Goal: Use online tool/utility: Utilize a website feature to perform a specific function

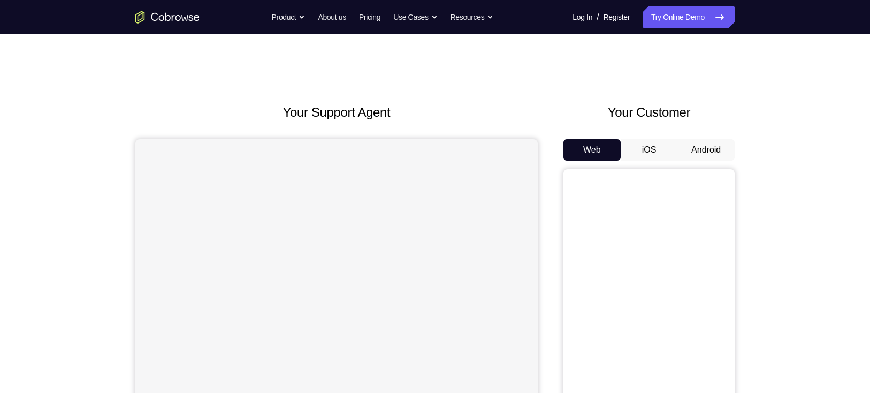
click at [692, 148] on button "Android" at bounding box center [706, 149] width 57 height 21
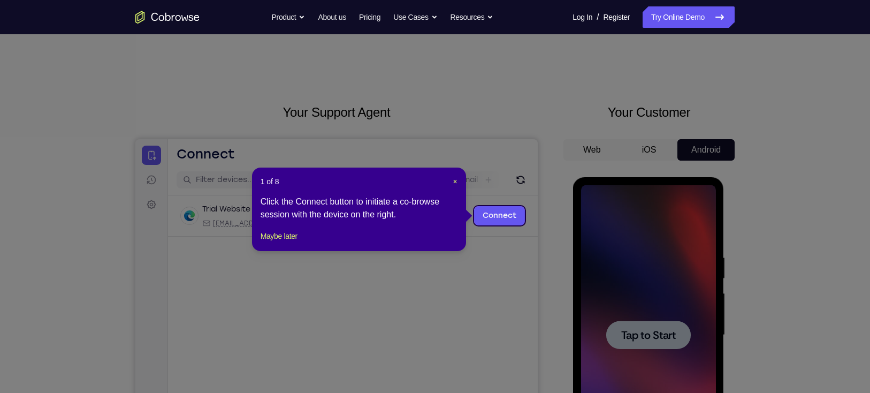
click at [653, 347] on icon at bounding box center [440, 196] width 881 height 393
click at [456, 179] on span "×" at bounding box center [455, 181] width 4 height 9
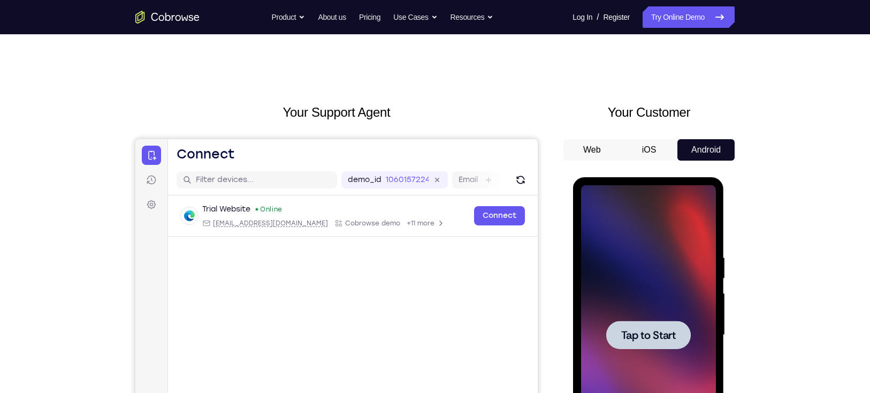
click at [629, 323] on div at bounding box center [648, 335] width 85 height 28
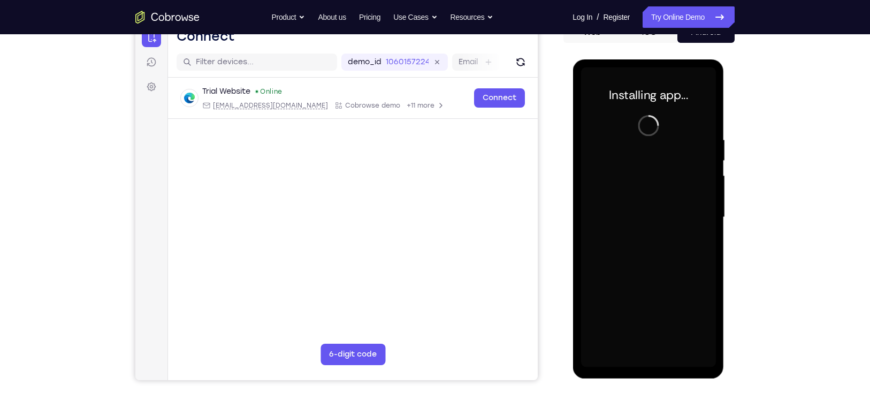
scroll to position [119, 0]
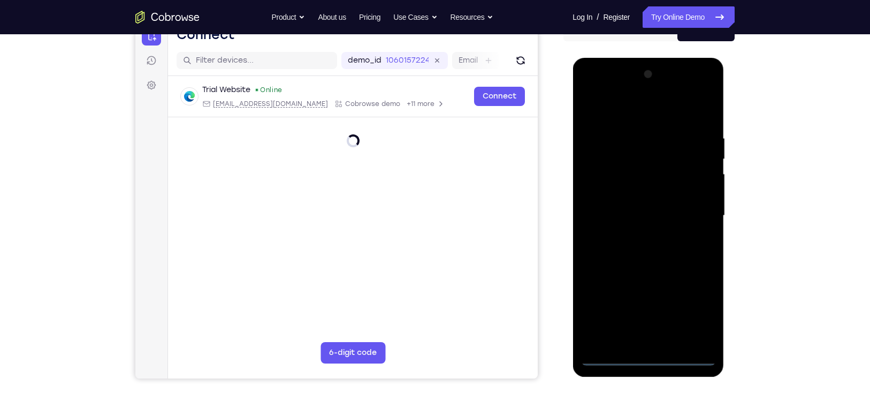
click at [649, 356] on div at bounding box center [648, 216] width 135 height 300
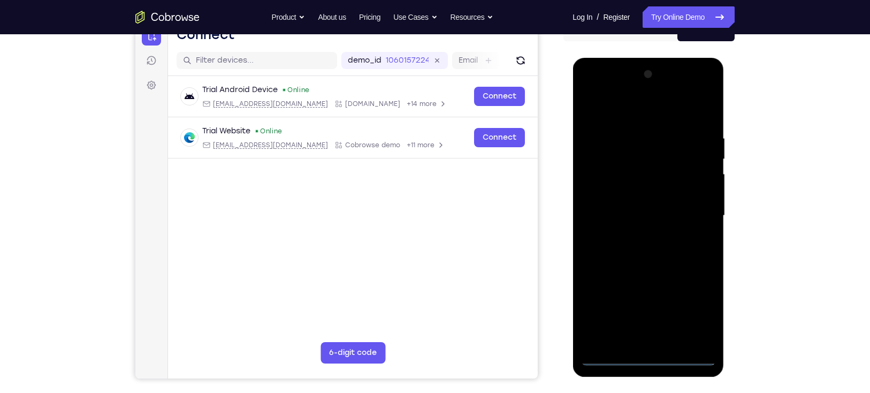
click at [649, 356] on div at bounding box center [648, 216] width 135 height 300
click at [695, 311] on div at bounding box center [648, 216] width 135 height 300
click at [628, 111] on div at bounding box center [648, 216] width 135 height 300
click at [696, 212] on div at bounding box center [648, 216] width 135 height 300
click at [639, 235] on div at bounding box center [648, 216] width 135 height 300
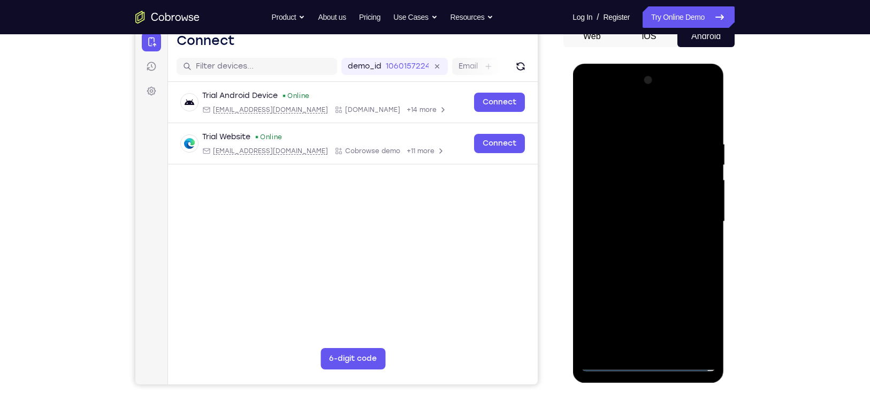
scroll to position [112, 0]
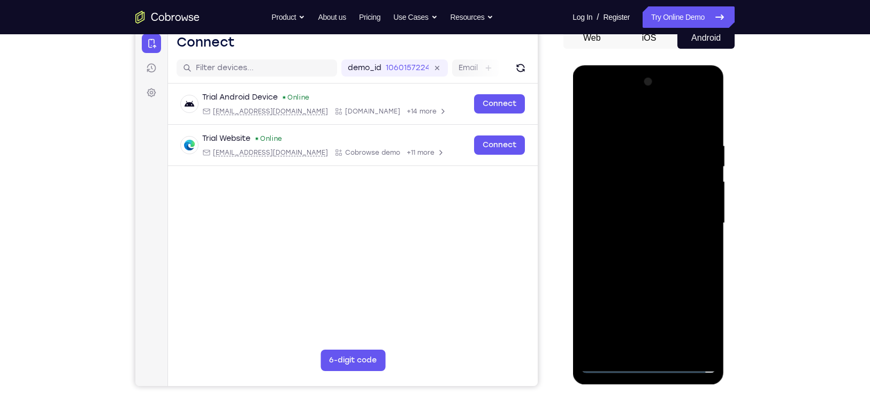
click at [632, 216] on div at bounding box center [648, 223] width 135 height 300
click at [624, 205] on div at bounding box center [648, 223] width 135 height 300
click at [628, 222] on div at bounding box center [648, 223] width 135 height 300
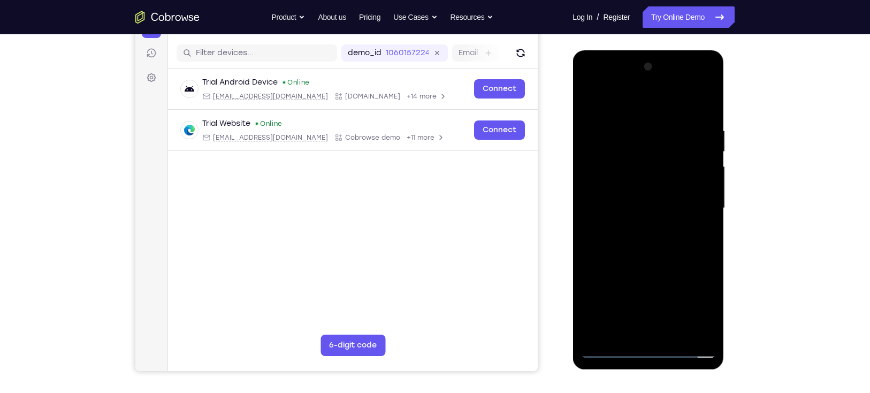
scroll to position [130, 0]
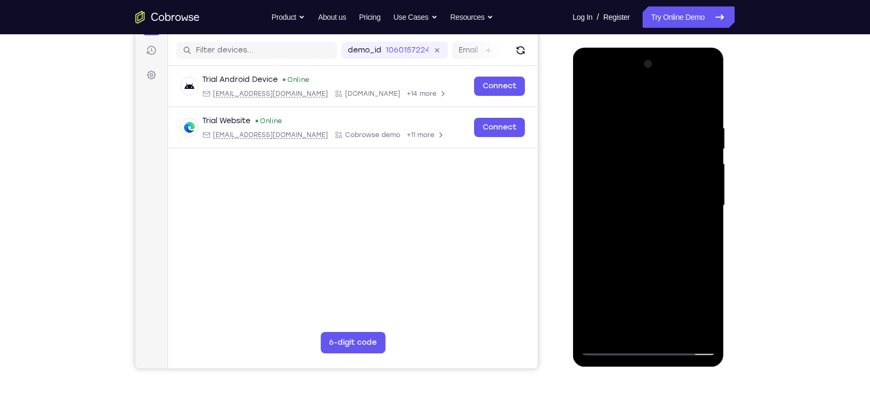
click at [637, 241] on div at bounding box center [648, 206] width 135 height 300
click at [644, 254] on div at bounding box center [648, 206] width 135 height 300
click at [675, 329] on div at bounding box center [648, 206] width 135 height 300
click at [650, 267] on div at bounding box center [648, 206] width 135 height 300
click at [651, 226] on div at bounding box center [648, 206] width 135 height 300
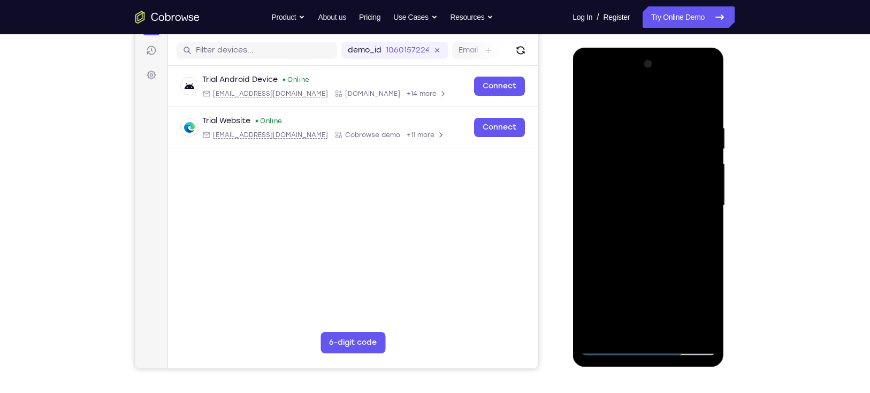
click at [613, 230] on div at bounding box center [648, 206] width 135 height 300
click at [658, 232] on div at bounding box center [648, 206] width 135 height 300
click at [702, 232] on div at bounding box center [648, 206] width 135 height 300
click at [696, 327] on div at bounding box center [648, 206] width 135 height 300
click at [591, 95] on div at bounding box center [648, 206] width 135 height 300
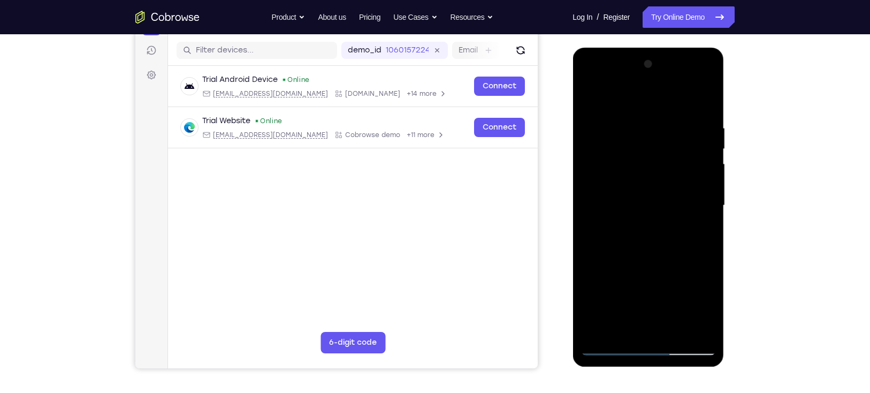
click at [673, 223] on div at bounding box center [648, 206] width 135 height 300
click at [621, 329] on div at bounding box center [648, 206] width 135 height 300
click at [682, 267] on div at bounding box center [648, 206] width 135 height 300
click at [698, 226] on div at bounding box center [648, 206] width 135 height 300
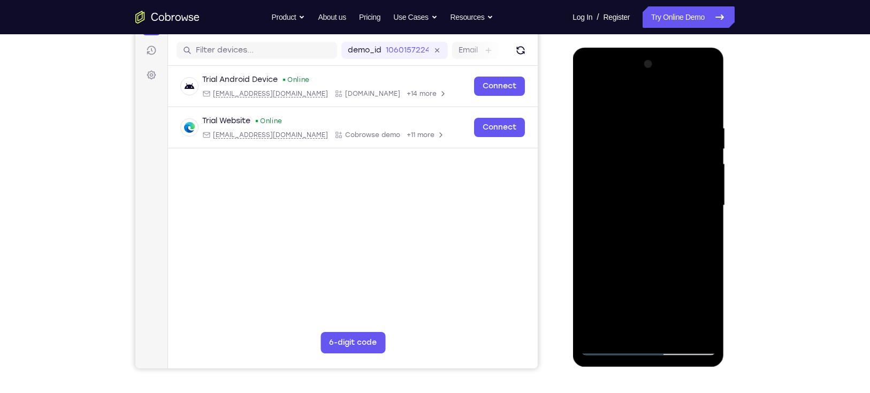
click at [590, 101] on div at bounding box center [648, 206] width 135 height 300
click at [612, 345] on div at bounding box center [648, 206] width 135 height 300
click at [590, 100] on div at bounding box center [648, 206] width 135 height 300
click at [591, 96] on div at bounding box center [648, 206] width 135 height 300
click at [635, 127] on div at bounding box center [648, 206] width 135 height 300
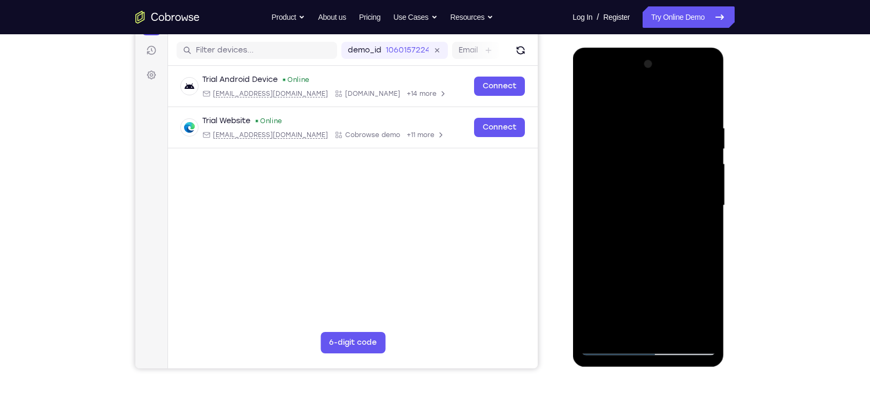
click at [592, 101] on div at bounding box center [648, 206] width 135 height 300
click at [596, 216] on div at bounding box center [648, 206] width 135 height 300
click at [706, 195] on div at bounding box center [648, 206] width 135 height 300
click at [596, 209] on div at bounding box center [648, 206] width 135 height 300
click at [690, 307] on div at bounding box center [648, 206] width 135 height 300
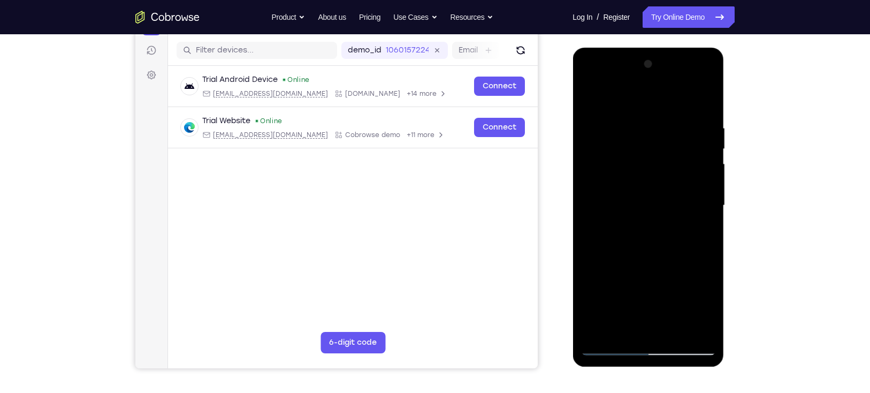
click at [707, 65] on div at bounding box center [648, 206] width 135 height 300
click at [591, 91] on div at bounding box center [648, 206] width 135 height 300
click at [690, 328] on div at bounding box center [648, 206] width 135 height 300
click at [704, 102] on div at bounding box center [648, 206] width 135 height 300
click at [665, 124] on div at bounding box center [648, 206] width 135 height 300
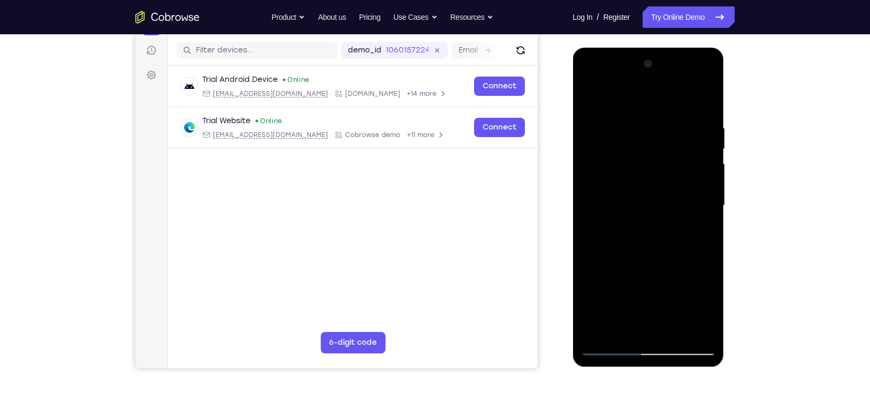
click at [703, 325] on div at bounding box center [648, 206] width 135 height 300
click at [591, 100] on div at bounding box center [648, 206] width 135 height 300
click at [590, 183] on div at bounding box center [648, 206] width 135 height 300
click at [702, 210] on div at bounding box center [648, 206] width 135 height 300
click at [710, 202] on div at bounding box center [648, 206] width 135 height 300
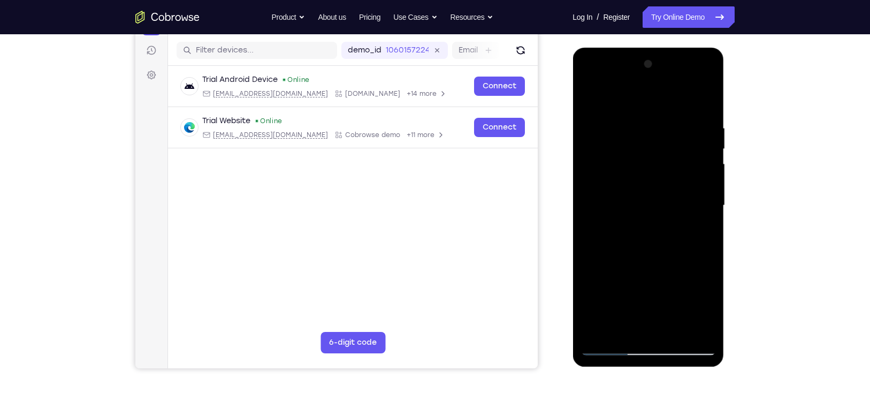
click at [709, 198] on div at bounding box center [648, 206] width 135 height 300
click at [709, 192] on div at bounding box center [648, 206] width 135 height 300
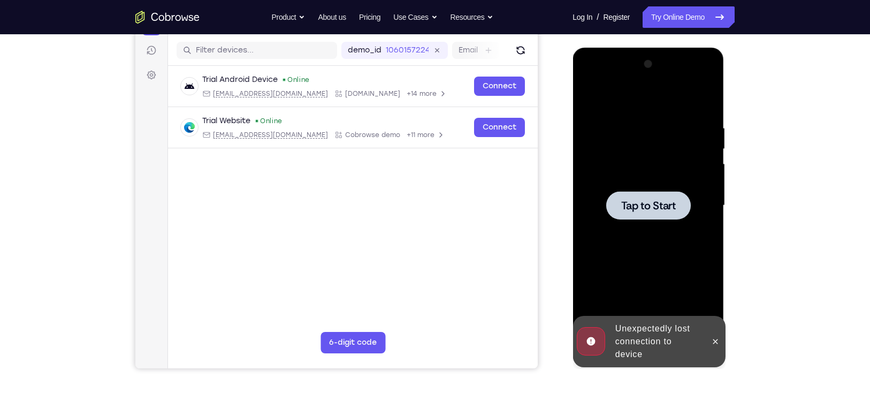
click at [663, 200] on span "Tap to Start" at bounding box center [648, 205] width 55 height 11
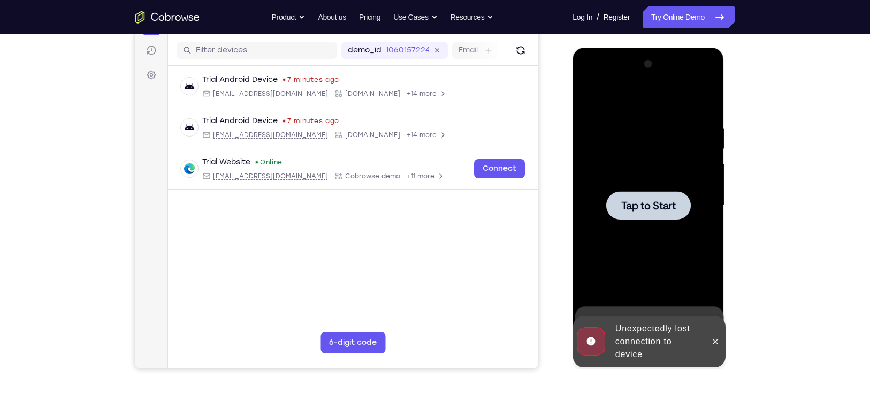
click at [626, 211] on span "Tap to Start" at bounding box center [648, 205] width 55 height 11
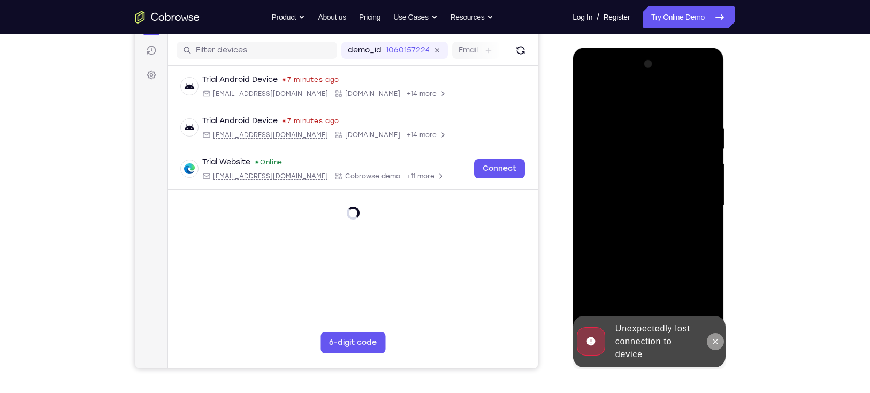
click at [722, 339] on button at bounding box center [715, 341] width 17 height 17
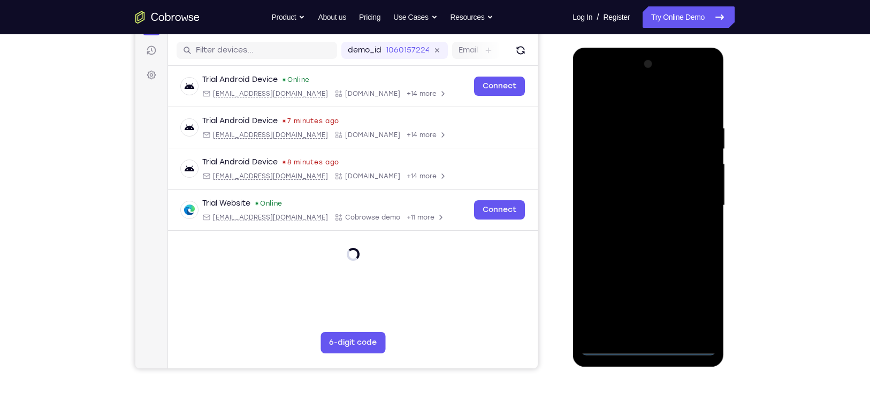
click at [651, 342] on div at bounding box center [648, 206] width 135 height 300
click at [649, 347] on div at bounding box center [648, 206] width 135 height 300
click at [702, 302] on div at bounding box center [648, 206] width 135 height 300
click at [635, 100] on div at bounding box center [648, 206] width 135 height 300
click at [692, 200] on div at bounding box center [648, 206] width 135 height 300
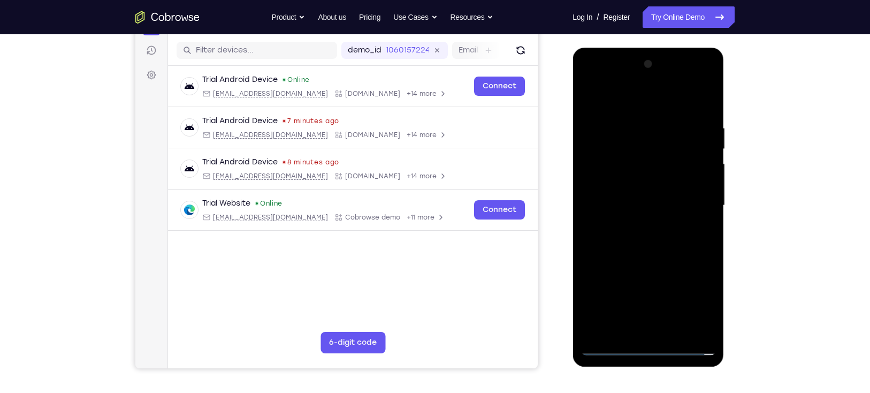
click at [639, 224] on div at bounding box center [648, 206] width 135 height 300
click at [630, 199] on div at bounding box center [648, 206] width 135 height 300
click at [624, 189] on div at bounding box center [648, 206] width 135 height 300
click at [632, 205] on div at bounding box center [648, 206] width 135 height 300
click at [651, 246] on div at bounding box center [648, 206] width 135 height 300
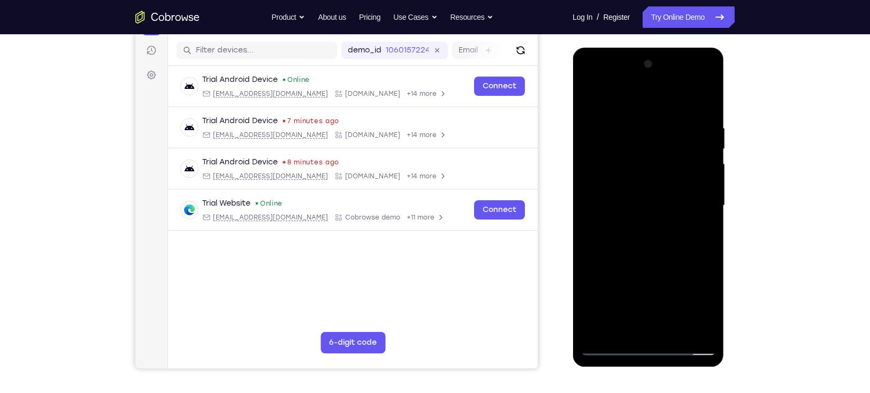
click at [649, 239] on div at bounding box center [648, 206] width 135 height 300
click at [670, 245] on div at bounding box center [648, 206] width 135 height 300
click at [704, 110] on div at bounding box center [648, 206] width 135 height 300
click at [678, 331] on div at bounding box center [648, 206] width 135 height 300
click at [644, 262] on div at bounding box center [648, 206] width 135 height 300
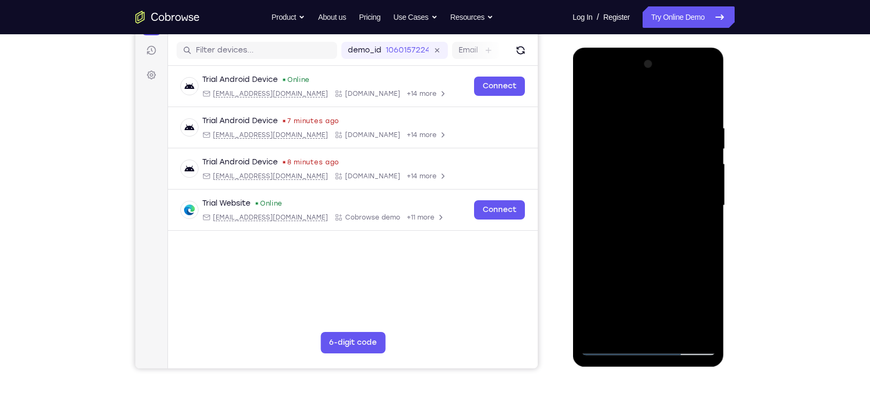
click at [691, 227] on div at bounding box center [648, 206] width 135 height 300
click at [691, 310] on div at bounding box center [648, 206] width 135 height 300
click at [634, 306] on div at bounding box center [648, 206] width 135 height 300
click at [605, 253] on div at bounding box center [648, 206] width 135 height 300
click at [597, 232] on div at bounding box center [648, 206] width 135 height 300
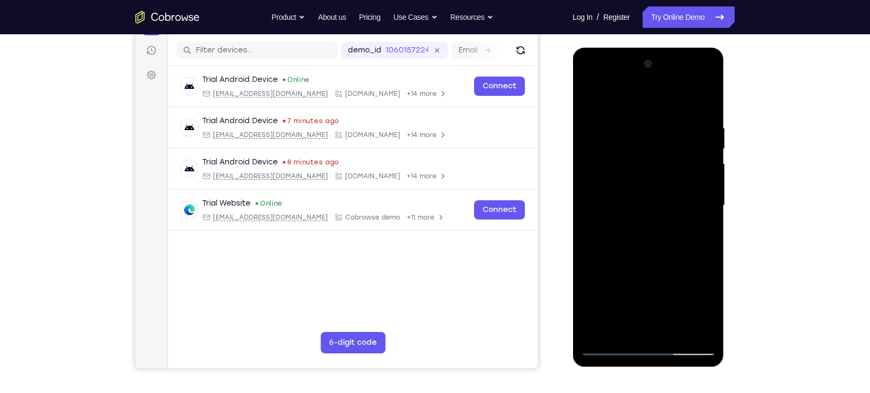
click at [697, 232] on div at bounding box center [648, 206] width 135 height 300
click at [589, 96] on div at bounding box center [648, 206] width 135 height 300
click at [667, 116] on div at bounding box center [648, 206] width 135 height 300
click at [707, 211] on div at bounding box center [648, 206] width 135 height 300
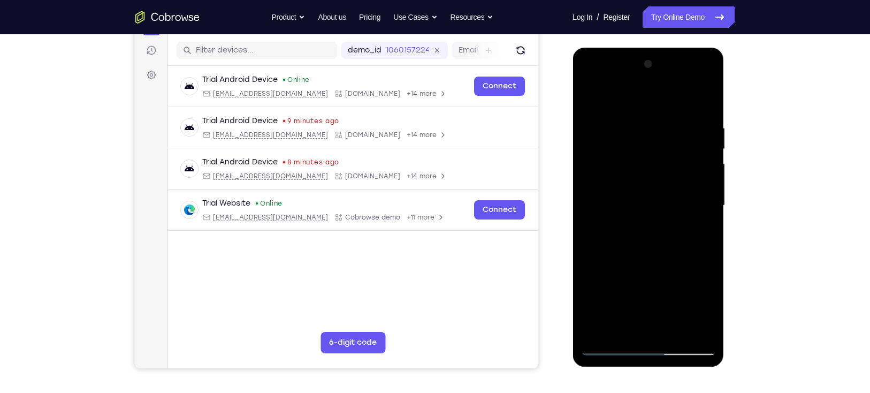
click at [704, 208] on div at bounding box center [648, 206] width 135 height 300
click at [590, 221] on div at bounding box center [648, 206] width 135 height 300
click at [589, 222] on div at bounding box center [648, 206] width 135 height 300
click at [705, 230] on div at bounding box center [648, 206] width 135 height 300
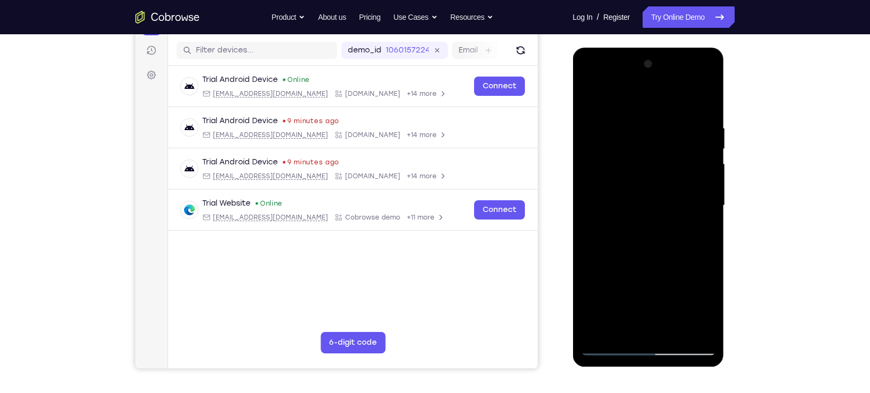
click at [705, 230] on div at bounding box center [648, 206] width 135 height 300
click at [703, 226] on div at bounding box center [648, 206] width 135 height 300
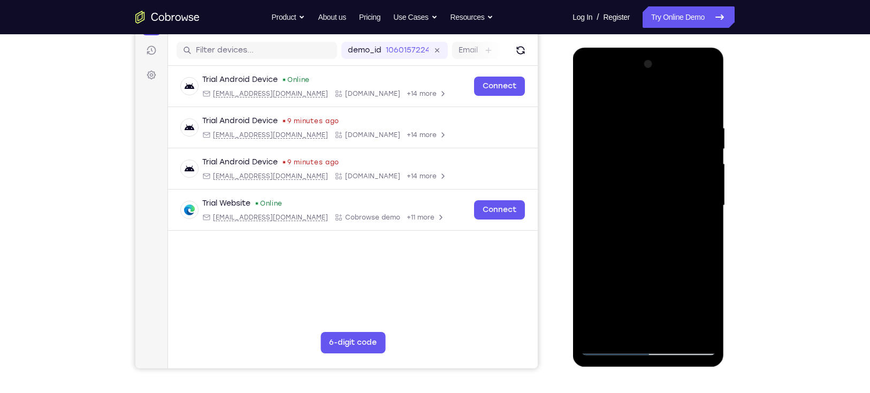
drag, startPoint x: 703, startPoint y: 226, endPoint x: 575, endPoint y: 241, distance: 129.4
click at [575, 241] on div at bounding box center [648, 207] width 151 height 319
click at [702, 223] on div at bounding box center [648, 206] width 135 height 300
drag, startPoint x: 670, startPoint y: 221, endPoint x: 457, endPoint y: 248, distance: 214.8
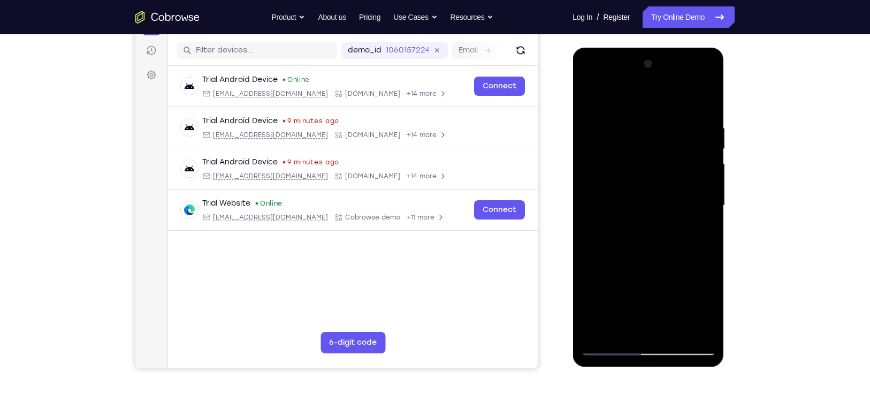
click at [573, 248] on html "Online web based iOS Simulators and Android Emulators. Run iPhone, iPad, Mobile…" at bounding box center [649, 208] width 153 height 321
click at [699, 208] on div at bounding box center [648, 206] width 135 height 300
click at [704, 102] on div at bounding box center [648, 206] width 135 height 300
drag, startPoint x: 697, startPoint y: 122, endPoint x: 590, endPoint y: 136, distance: 108.0
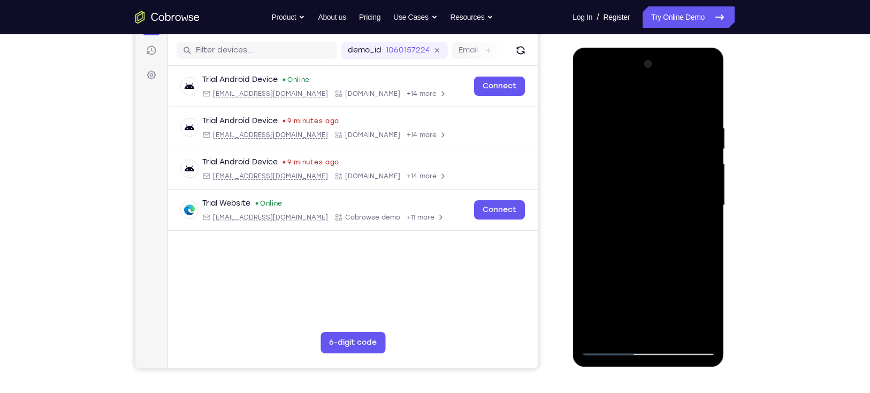
click at [590, 136] on div at bounding box center [648, 206] width 135 height 300
drag, startPoint x: 690, startPoint y: 126, endPoint x: 544, endPoint y: 143, distance: 147.2
click at [573, 143] on html "Online web based iOS Simulators and Android Emulators. Run iPhone, iPad, Mobile…" at bounding box center [649, 208] width 153 height 321
drag, startPoint x: 671, startPoint y: 131, endPoint x: 614, endPoint y: 133, distance: 57.3
click at [614, 133] on div at bounding box center [648, 206] width 135 height 300
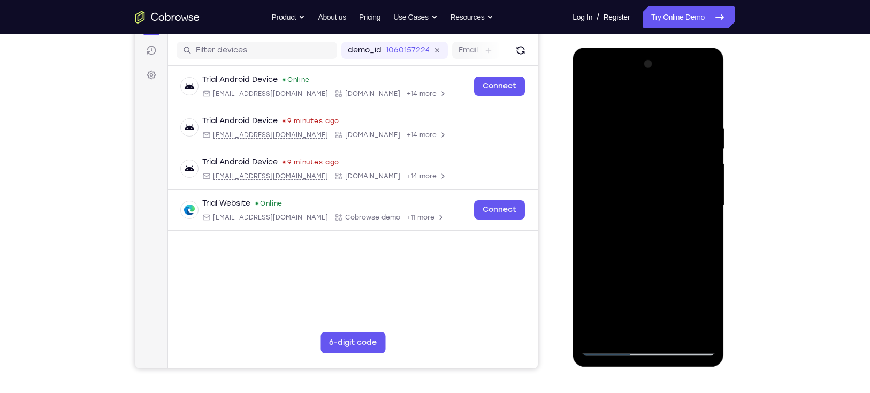
click at [629, 123] on div at bounding box center [648, 206] width 135 height 300
click at [692, 326] on div at bounding box center [648, 206] width 135 height 300
drag, startPoint x: 704, startPoint y: 202, endPoint x: 628, endPoint y: 201, distance: 75.5
click at [628, 201] on div at bounding box center [648, 206] width 135 height 300
drag, startPoint x: 680, startPoint y: 205, endPoint x: 580, endPoint y: 233, distance: 103.9
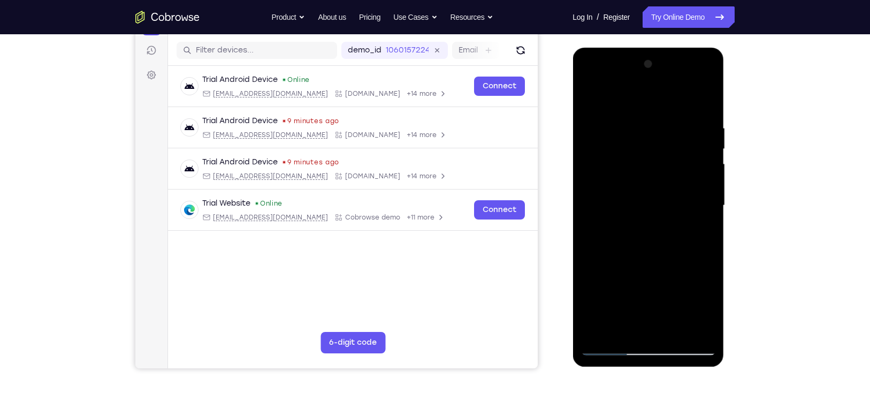
click at [580, 233] on div at bounding box center [648, 207] width 151 height 319
drag, startPoint x: 690, startPoint y: 218, endPoint x: 520, endPoint y: 250, distance: 173.3
click at [573, 250] on html "Online web based iOS Simulators and Android Emulators. Run iPhone, iPad, Mobile…" at bounding box center [649, 208] width 153 height 321
drag, startPoint x: 685, startPoint y: 226, endPoint x: 537, endPoint y: 238, distance: 147.7
click at [573, 238] on html "Online web based iOS Simulators and Android Emulators. Run iPhone, iPad, Mobile…" at bounding box center [649, 208] width 153 height 321
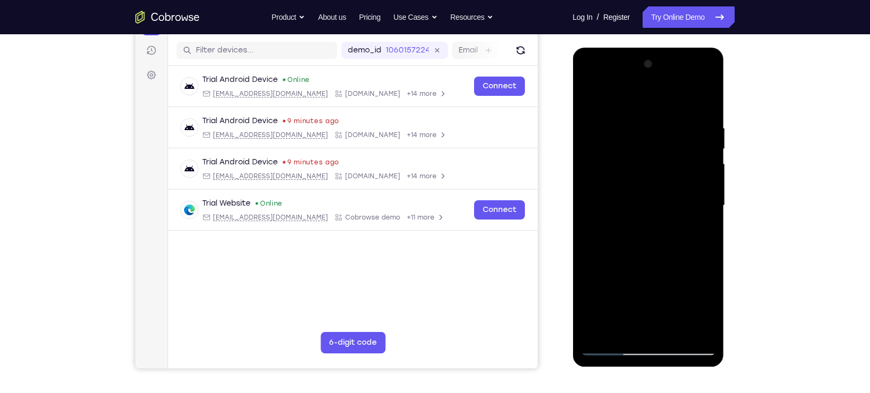
drag, startPoint x: 659, startPoint y: 220, endPoint x: 504, endPoint y: 225, distance: 155.3
click at [573, 225] on html "Online web based iOS Simulators and Android Emulators. Run iPhone, iPad, Mobile…" at bounding box center [649, 208] width 153 height 321
drag, startPoint x: 680, startPoint y: 210, endPoint x: 517, endPoint y: 218, distance: 163.4
click at [573, 218] on html "Online web based iOS Simulators and Android Emulators. Run iPhone, iPad, Mobile…" at bounding box center [649, 208] width 153 height 321
drag, startPoint x: 648, startPoint y: 208, endPoint x: 567, endPoint y: 222, distance: 82.0
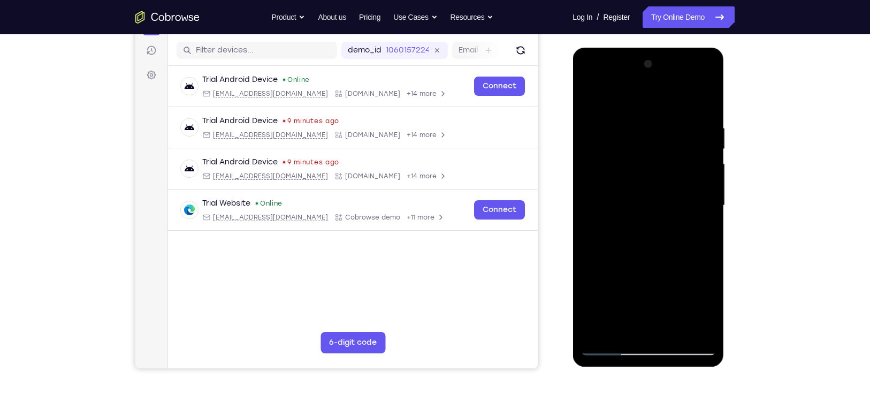
click at [573, 222] on html "Online web based iOS Simulators and Android Emulators. Run iPhone, iPad, Mobile…" at bounding box center [649, 208] width 153 height 321
drag, startPoint x: 665, startPoint y: 185, endPoint x: 1134, endPoint y: 244, distance: 472.0
click at [573, 196] on html "Online web based iOS Simulators and Android Emulators. Run iPhone, iPad, Mobile…" at bounding box center [649, 208] width 153 height 321
drag, startPoint x: 658, startPoint y: 198, endPoint x: 519, endPoint y: 224, distance: 141.2
click at [573, 224] on html "Online web based iOS Simulators and Android Emulators. Run iPhone, iPad, Mobile…" at bounding box center [649, 208] width 153 height 321
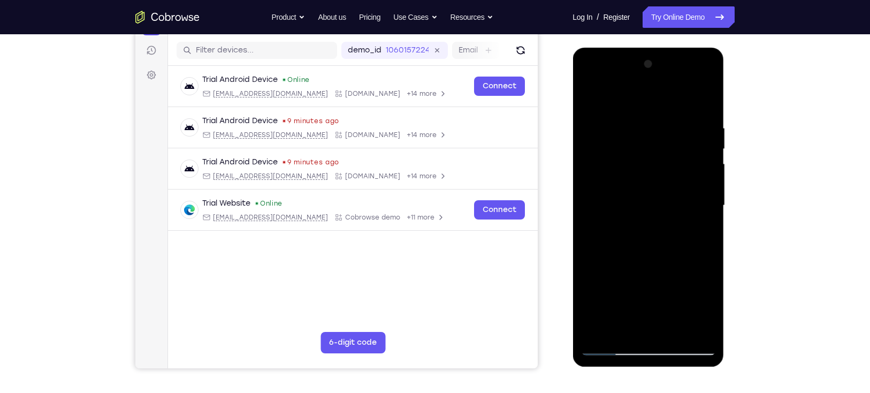
drag, startPoint x: 641, startPoint y: 208, endPoint x: 520, endPoint y: 226, distance: 122.9
click at [573, 226] on html "Online web based iOS Simulators and Android Emulators. Run iPhone, iPad, Mobile…" at bounding box center [649, 208] width 153 height 321
drag, startPoint x: 679, startPoint y: 217, endPoint x: 605, endPoint y: 231, distance: 75.1
click at [605, 231] on div at bounding box center [648, 206] width 135 height 300
drag, startPoint x: 683, startPoint y: 218, endPoint x: 526, endPoint y: 244, distance: 159.4
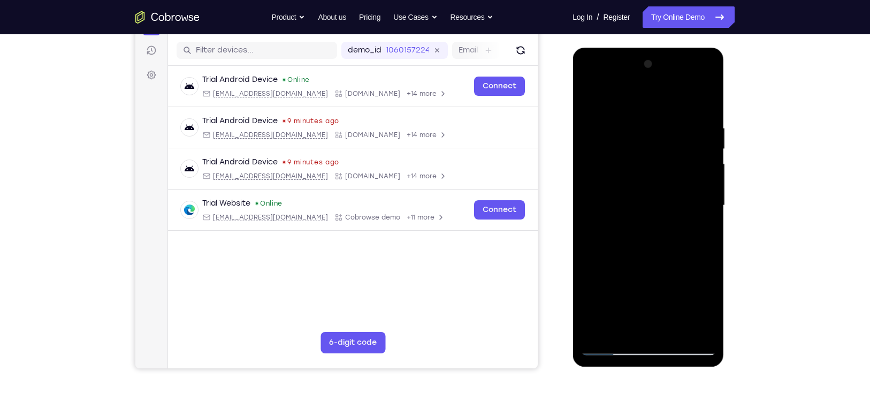
click at [573, 244] on html "Online web based iOS Simulators and Android Emulators. Run iPhone, iPad, Mobile…" at bounding box center [649, 208] width 153 height 321
click at [702, 103] on div at bounding box center [648, 206] width 135 height 300
click at [678, 328] on div at bounding box center [648, 206] width 135 height 300
click at [589, 101] on div at bounding box center [648, 206] width 135 height 300
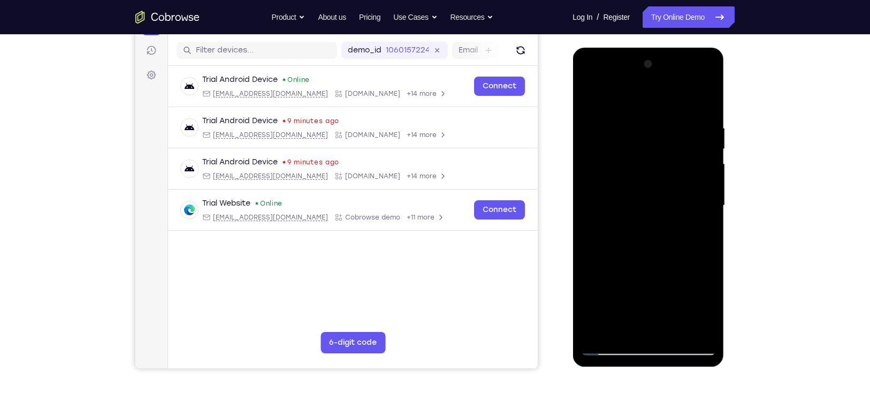
click at [653, 352] on div at bounding box center [648, 206] width 135 height 300
click at [694, 297] on div at bounding box center [648, 206] width 135 height 300
click at [631, 225] on div at bounding box center [648, 206] width 135 height 300
drag, startPoint x: 648, startPoint y: 214, endPoint x: 649, endPoint y: 358, distance: 144.0
click at [649, 358] on div at bounding box center [648, 207] width 151 height 319
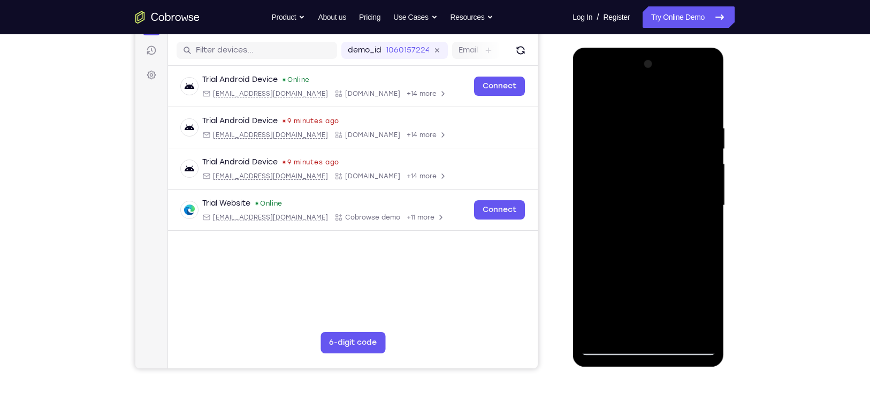
drag, startPoint x: 638, startPoint y: 176, endPoint x: 628, endPoint y: 299, distance: 123.5
click at [628, 299] on div at bounding box center [648, 206] width 135 height 300
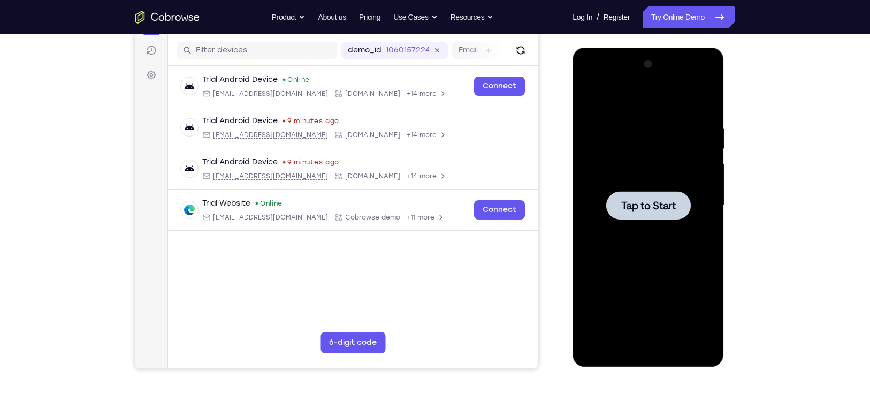
click at [649, 204] on span "Tap to Start" at bounding box center [648, 205] width 55 height 11
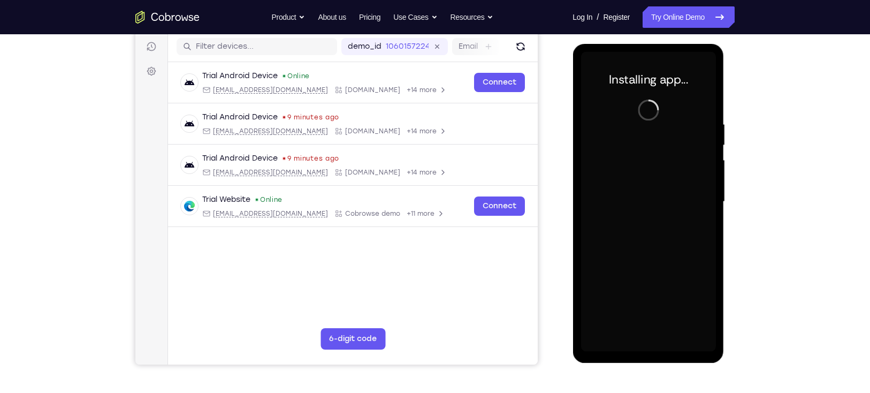
scroll to position [134, 0]
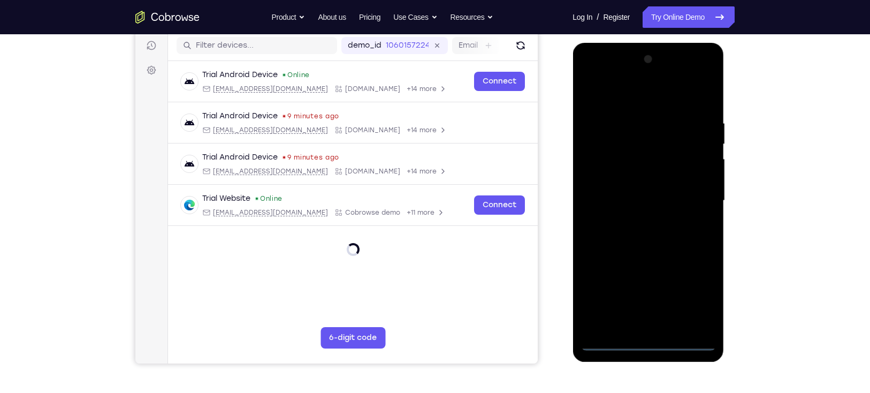
click at [648, 345] on div at bounding box center [648, 201] width 135 height 300
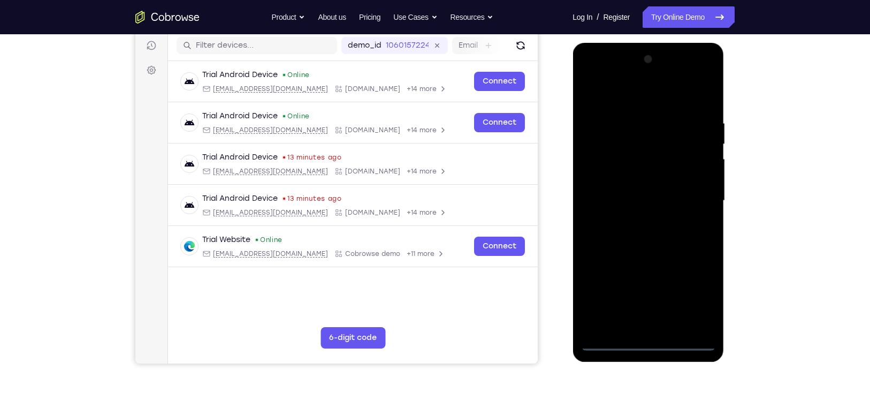
click at [696, 301] on div at bounding box center [648, 201] width 135 height 300
click at [696, 295] on div at bounding box center [648, 201] width 135 height 300
click at [634, 96] on div at bounding box center [648, 201] width 135 height 300
click at [691, 195] on div at bounding box center [648, 201] width 135 height 300
click at [635, 219] on div at bounding box center [648, 201] width 135 height 300
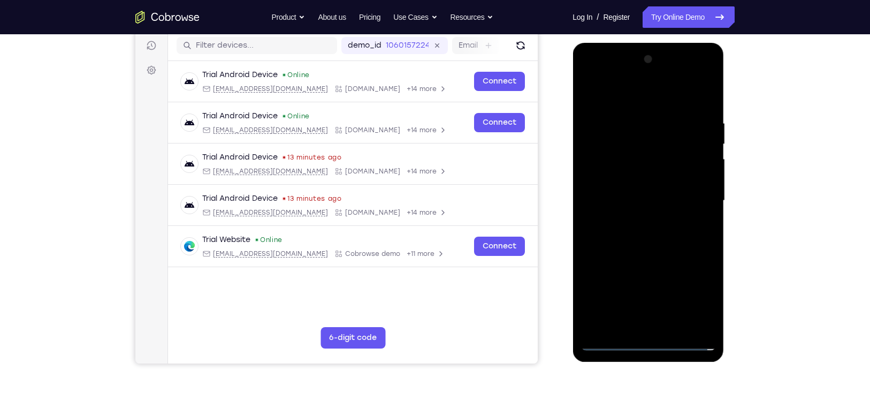
click at [642, 186] on div at bounding box center [648, 201] width 135 height 300
click at [635, 186] on div at bounding box center [648, 201] width 135 height 300
click at [633, 198] on div at bounding box center [648, 201] width 135 height 300
click at [632, 235] on div at bounding box center [648, 201] width 135 height 300
click at [648, 233] on div at bounding box center [648, 201] width 135 height 300
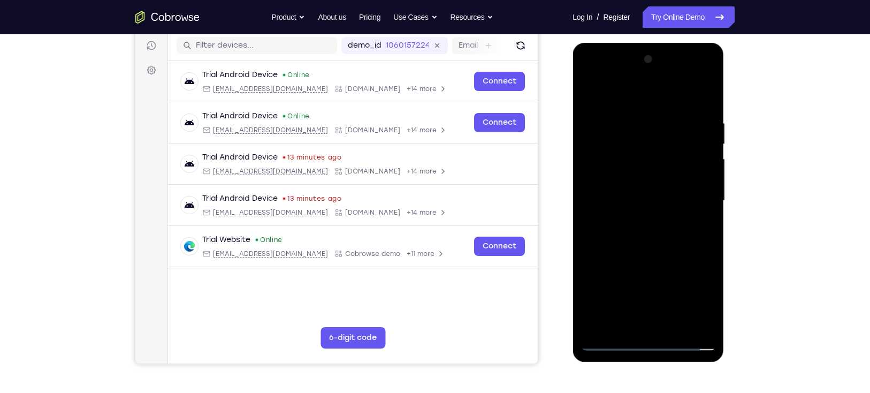
click at [632, 119] on div at bounding box center [648, 201] width 135 height 300
click at [705, 108] on div at bounding box center [648, 201] width 135 height 300
click at [636, 119] on div at bounding box center [648, 201] width 135 height 300
click at [704, 200] on div at bounding box center [648, 201] width 135 height 300
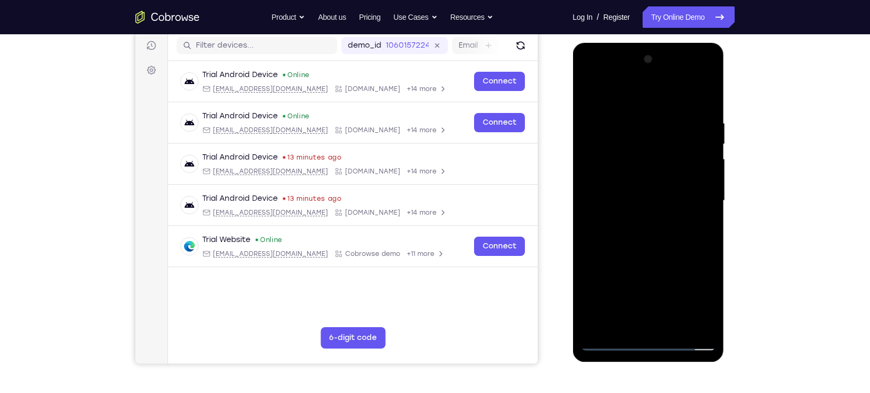
click at [704, 200] on div at bounding box center [648, 201] width 135 height 300
drag, startPoint x: 671, startPoint y: 206, endPoint x: 586, endPoint y: 219, distance: 86.1
click at [586, 219] on div at bounding box center [648, 201] width 135 height 300
click at [700, 207] on div at bounding box center [648, 201] width 135 height 300
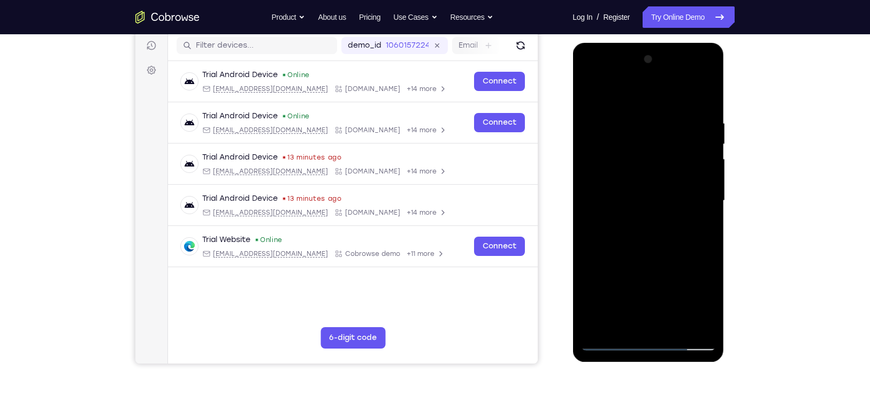
click at [701, 214] on div at bounding box center [648, 201] width 135 height 300
click at [701, 96] on div at bounding box center [648, 201] width 135 height 300
drag, startPoint x: 650, startPoint y: 229, endPoint x: 674, endPoint y: 96, distance: 134.8
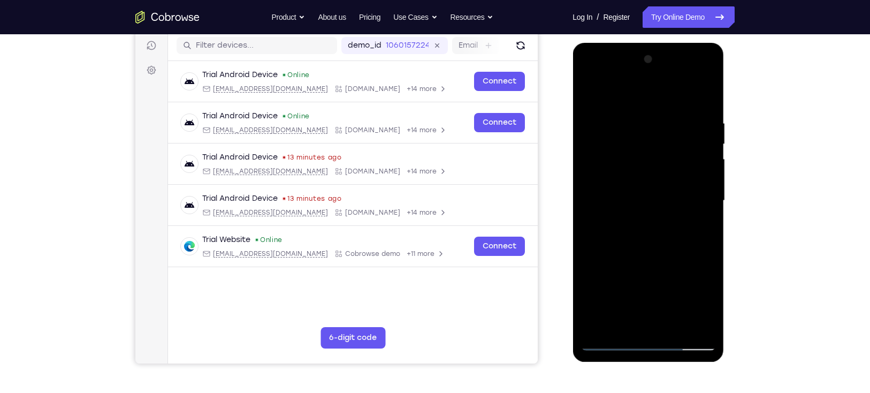
click at [674, 96] on div at bounding box center [648, 201] width 135 height 300
drag, startPoint x: 647, startPoint y: 257, endPoint x: 671, endPoint y: 170, distance: 91.0
click at [671, 170] on div at bounding box center [648, 201] width 135 height 300
drag, startPoint x: 679, startPoint y: 277, endPoint x: 673, endPoint y: 125, distance: 152.7
click at [673, 125] on div at bounding box center [648, 201] width 135 height 300
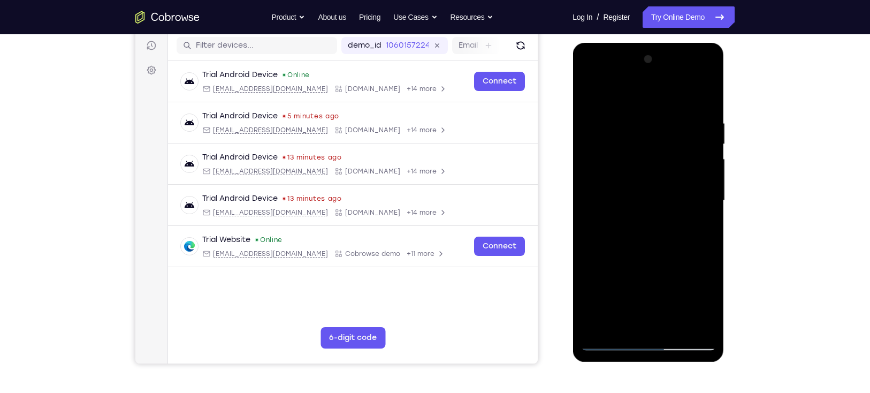
drag, startPoint x: 675, startPoint y: 139, endPoint x: 679, endPoint y: 56, distance: 83.0
click at [679, 56] on div at bounding box center [648, 201] width 135 height 300
drag, startPoint x: 663, startPoint y: 226, endPoint x: 684, endPoint y: 92, distance: 135.4
click at [684, 92] on div at bounding box center [648, 201] width 135 height 300
drag, startPoint x: 676, startPoint y: 133, endPoint x: 699, endPoint y: 51, distance: 85.6
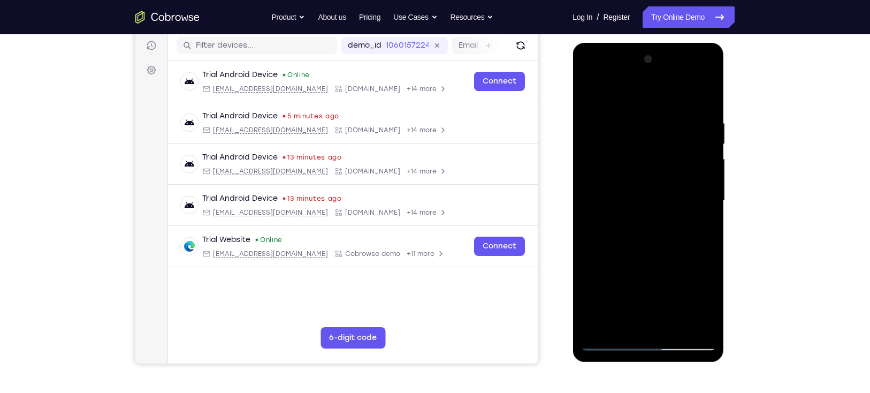
click at [699, 51] on div at bounding box center [648, 201] width 135 height 300
drag, startPoint x: 660, startPoint y: 228, endPoint x: 674, endPoint y: 159, distance: 70.5
click at [674, 159] on div at bounding box center [648, 201] width 135 height 300
drag, startPoint x: 671, startPoint y: 269, endPoint x: 676, endPoint y: 160, distance: 109.3
click at [676, 160] on div at bounding box center [648, 201] width 135 height 300
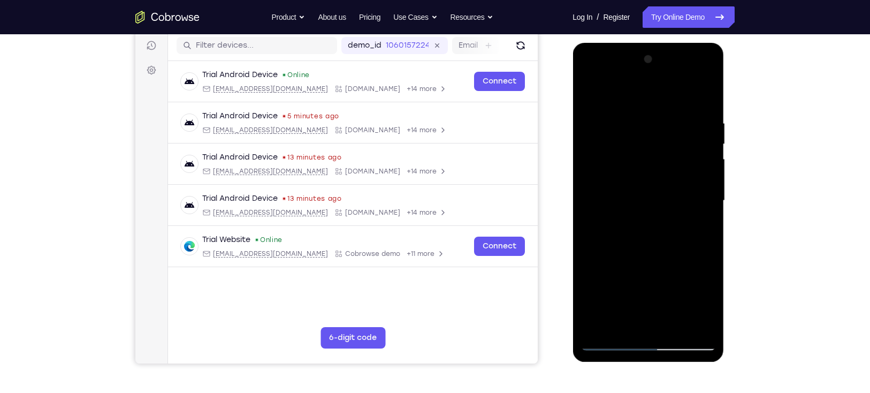
drag, startPoint x: 672, startPoint y: 184, endPoint x: 725, endPoint y: -5, distance: 196.6
click at [725, 43] on html "Online web based iOS Simulators and Android Emulators. Run iPhone, iPad, Mobile…" at bounding box center [649, 203] width 153 height 321
click at [599, 327] on div at bounding box center [648, 201] width 135 height 300
click at [599, 326] on div at bounding box center [648, 201] width 135 height 300
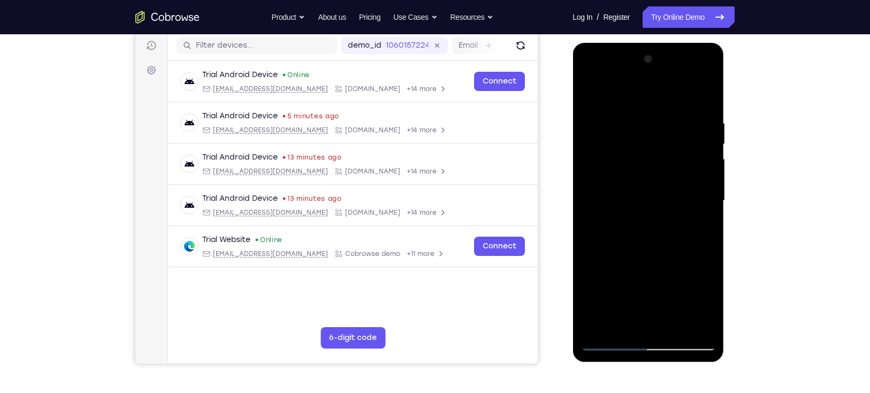
click at [706, 93] on div at bounding box center [648, 201] width 135 height 300
drag, startPoint x: 653, startPoint y: 203, endPoint x: 671, endPoint y: 132, distance: 73.3
click at [671, 132] on div at bounding box center [648, 201] width 135 height 300
click at [696, 330] on div at bounding box center [648, 201] width 135 height 300
drag, startPoint x: 648, startPoint y: 226, endPoint x: 657, endPoint y: 286, distance: 60.1
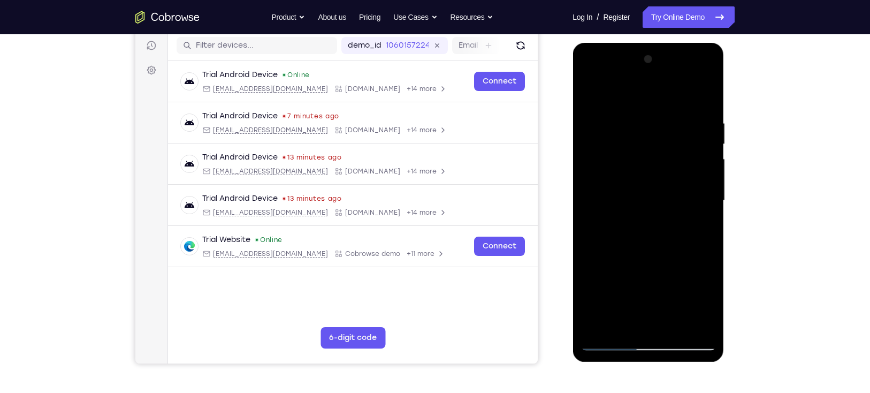
click at [657, 286] on div at bounding box center [648, 201] width 135 height 300
drag, startPoint x: 657, startPoint y: 286, endPoint x: 654, endPoint y: 179, distance: 106.6
click at [654, 179] on div at bounding box center [648, 201] width 135 height 300
click at [601, 329] on div at bounding box center [648, 201] width 135 height 300
click at [676, 327] on div at bounding box center [648, 201] width 135 height 300
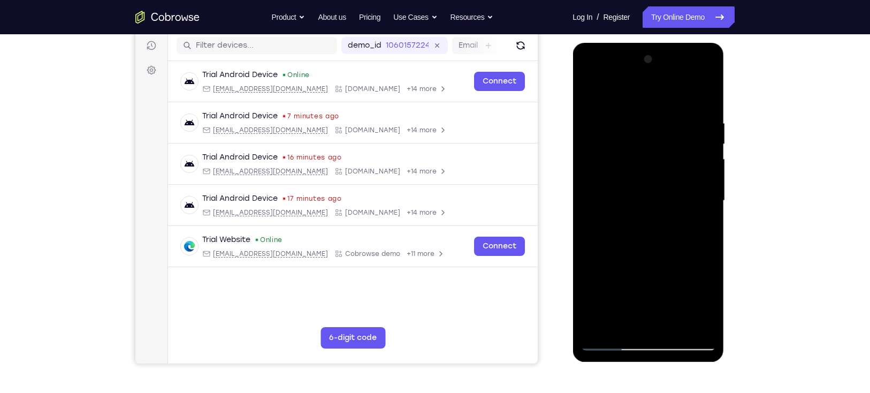
click at [649, 255] on div at bounding box center [648, 201] width 135 height 300
click at [654, 343] on div at bounding box center [648, 201] width 135 height 300
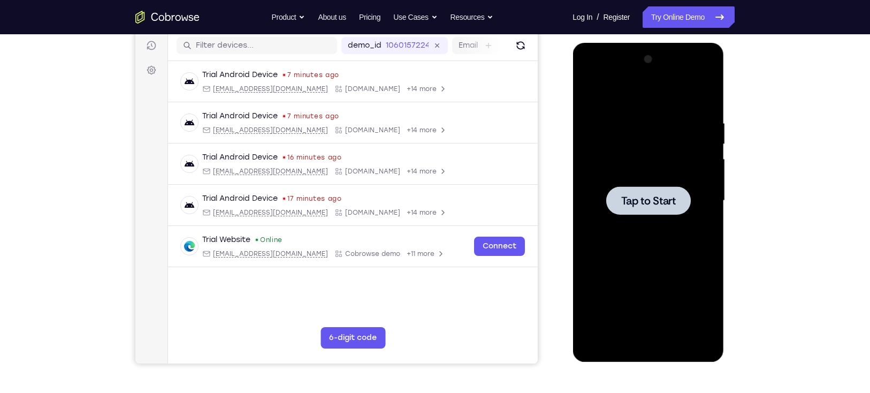
click at [666, 185] on div at bounding box center [648, 201] width 135 height 300
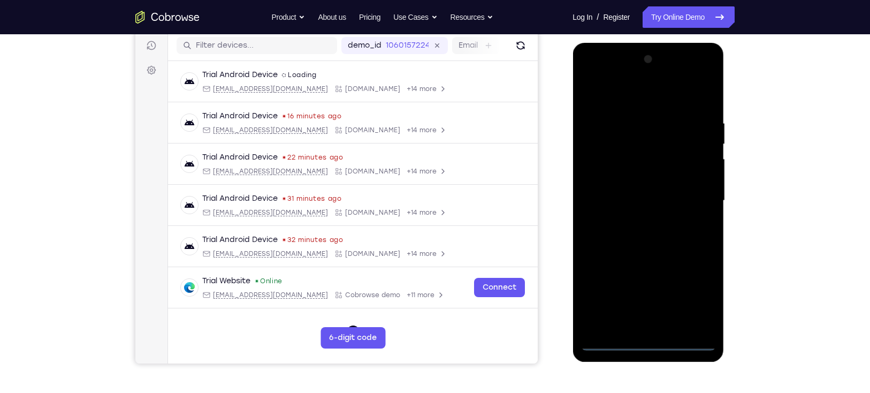
click at [648, 340] on div at bounding box center [648, 201] width 135 height 300
click at [691, 300] on div at bounding box center [648, 201] width 135 height 300
click at [634, 95] on div at bounding box center [648, 201] width 135 height 300
click at [686, 193] on div at bounding box center [648, 201] width 135 height 300
click at [633, 220] on div at bounding box center [648, 201] width 135 height 300
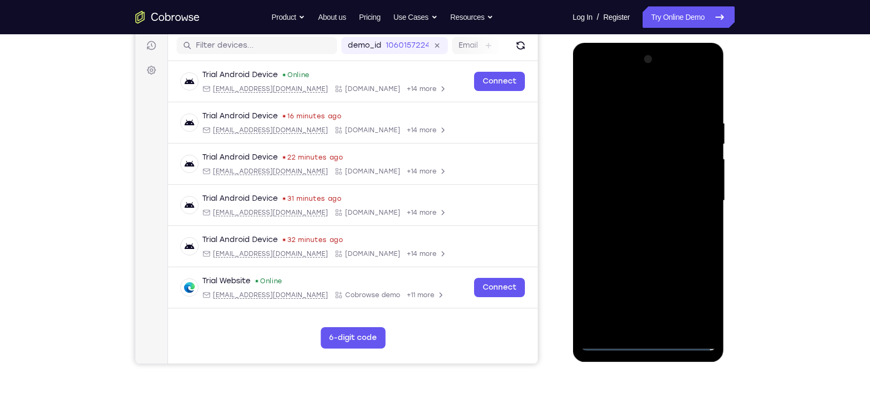
click at [651, 179] on div at bounding box center [648, 201] width 135 height 300
click at [643, 193] on div at bounding box center [648, 201] width 135 height 300
click at [707, 322] on div at bounding box center [648, 201] width 135 height 300
click at [708, 189] on div at bounding box center [648, 201] width 135 height 300
click at [646, 174] on div at bounding box center [648, 201] width 135 height 300
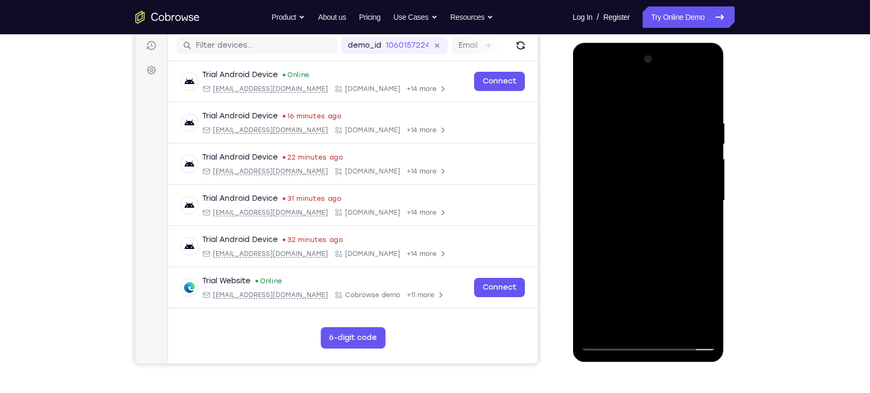
click at [673, 327] on div at bounding box center [648, 201] width 135 height 300
click at [631, 262] on div at bounding box center [648, 201] width 135 height 300
click at [591, 92] on div at bounding box center [648, 201] width 135 height 300
click at [704, 247] on div at bounding box center [648, 201] width 135 height 300
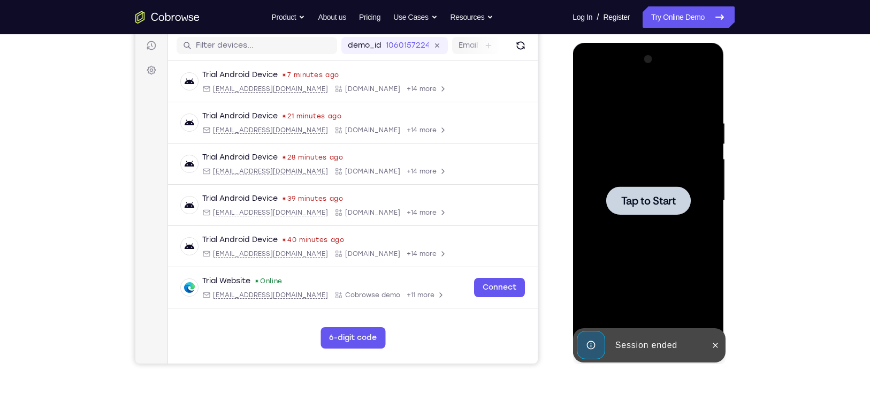
click at [651, 199] on span "Tap to Start" at bounding box center [648, 200] width 55 height 11
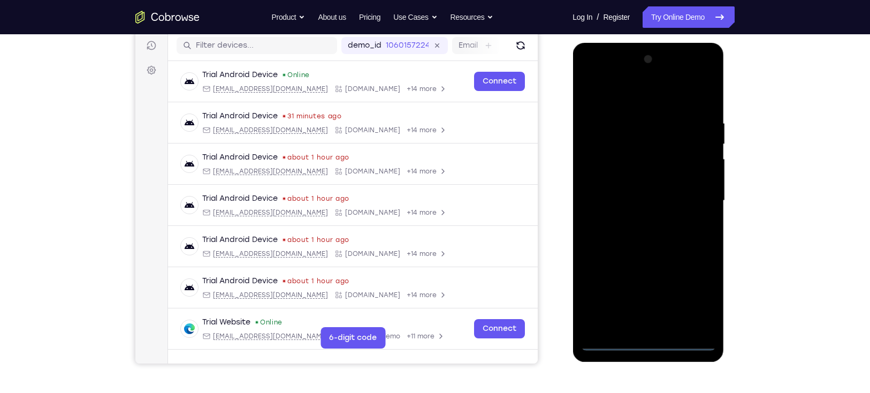
click at [651, 343] on div at bounding box center [648, 201] width 135 height 300
click at [700, 300] on div at bounding box center [648, 201] width 135 height 300
click at [640, 96] on div at bounding box center [648, 201] width 135 height 300
click at [690, 193] on div at bounding box center [648, 201] width 135 height 300
click at [635, 219] on div at bounding box center [648, 201] width 135 height 300
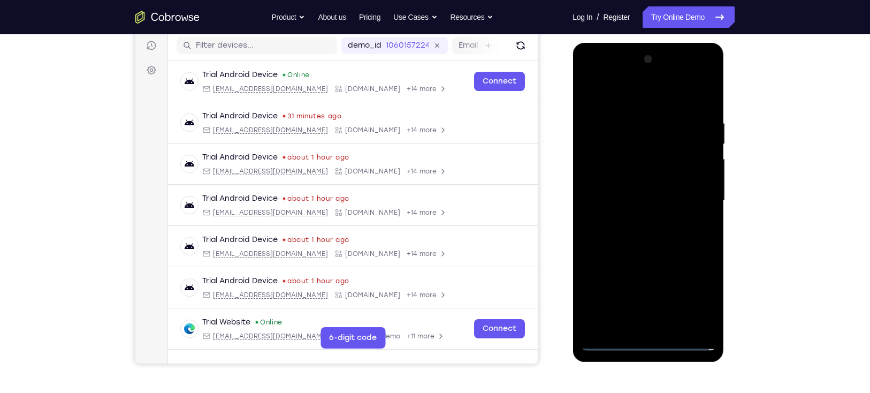
click at [639, 188] on div at bounding box center [648, 201] width 135 height 300
click at [650, 200] on div at bounding box center [648, 201] width 135 height 300
click at [650, 236] on div at bounding box center [648, 201] width 135 height 300
click at [650, 234] on div at bounding box center [648, 201] width 135 height 300
click at [655, 251] on div at bounding box center [648, 201] width 135 height 300
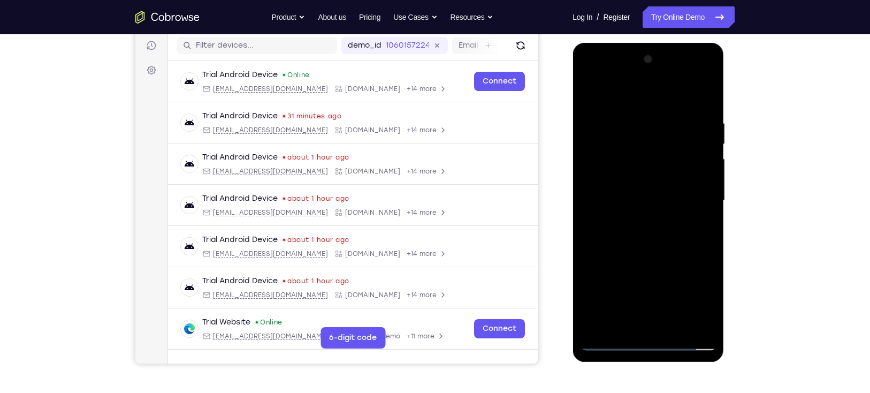
click at [669, 329] on div at bounding box center [648, 201] width 135 height 300
click at [650, 257] on div at bounding box center [648, 201] width 135 height 300
click at [646, 341] on div at bounding box center [648, 201] width 135 height 300
